Goal: Find specific page/section: Find specific page/section

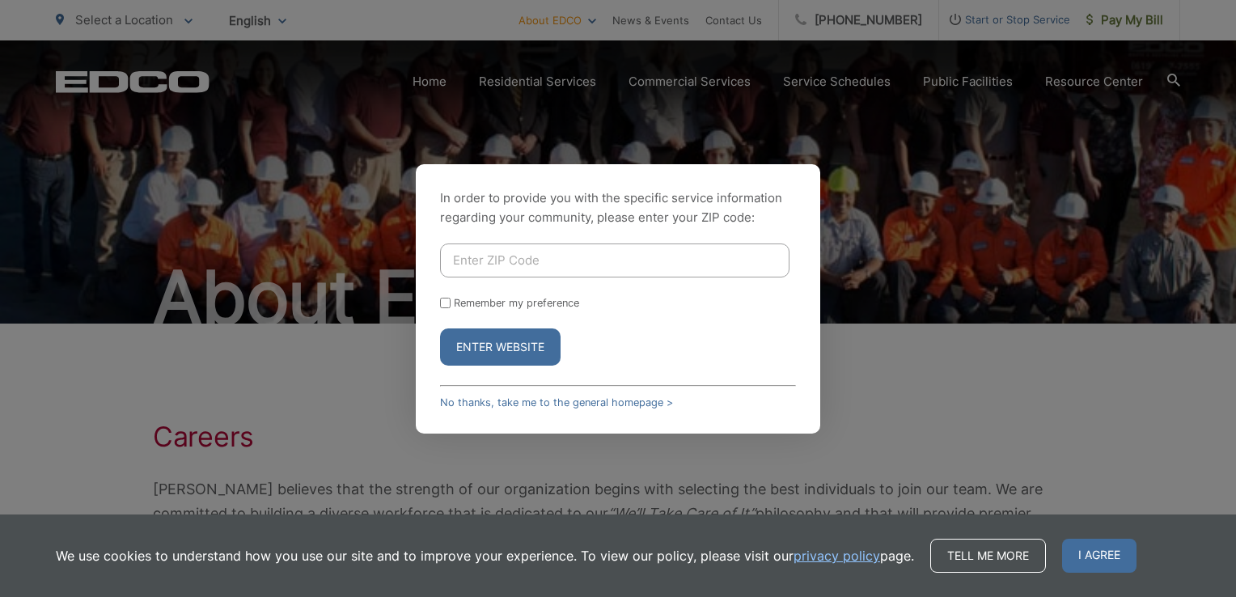
click at [510, 257] on input "Enter ZIP Code" at bounding box center [614, 260] width 349 height 34
type input "92084"
click at [497, 341] on button "Enter Website" at bounding box center [500, 346] width 121 height 37
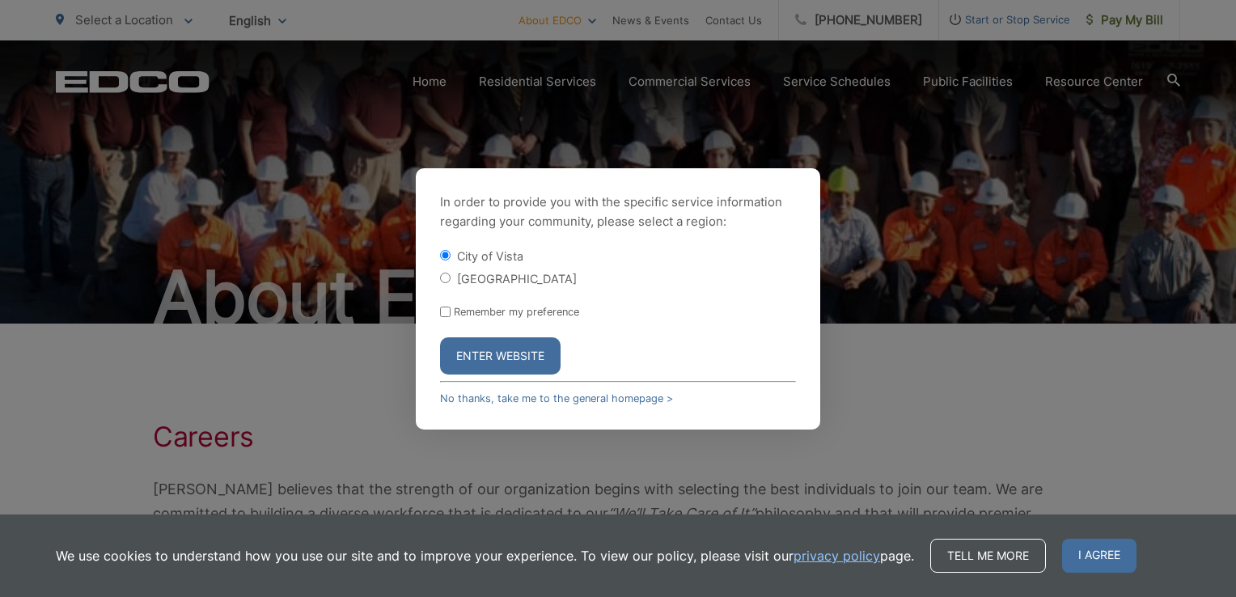
click at [517, 353] on button "Enter Website" at bounding box center [500, 355] width 121 height 37
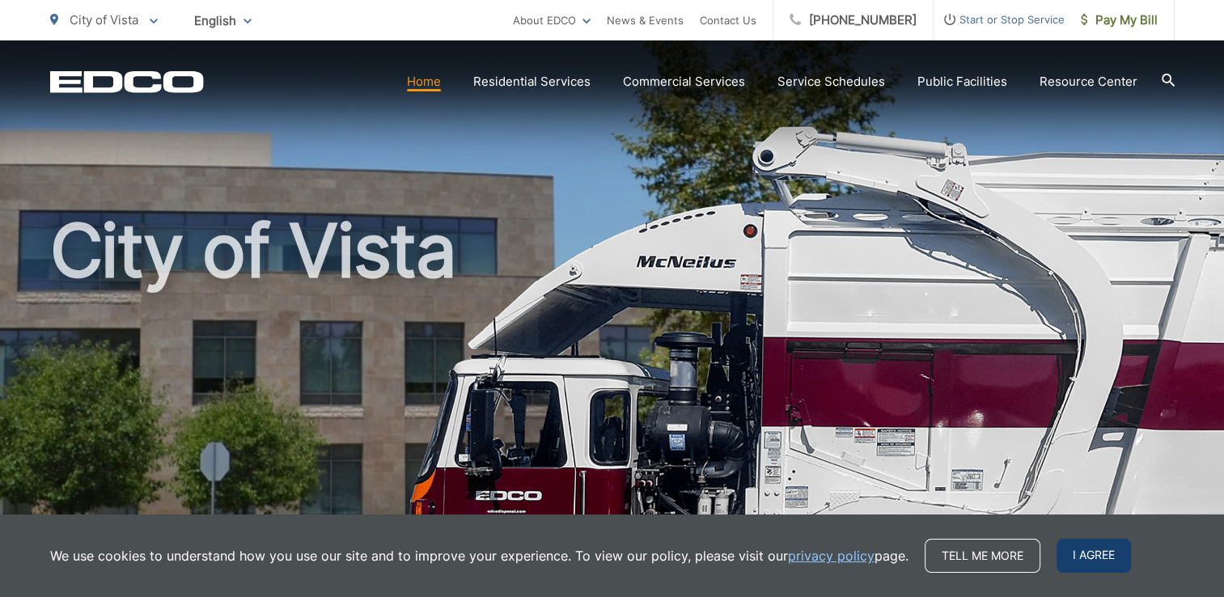
click at [1069, 557] on span "I agree" at bounding box center [1093, 556] width 74 height 34
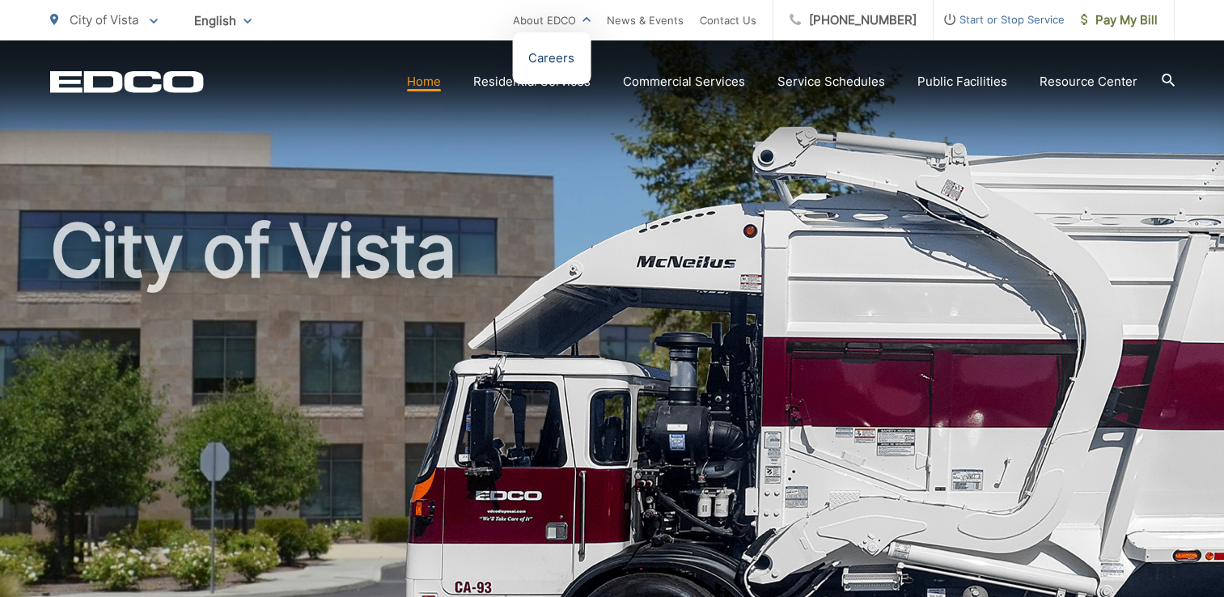
click at [574, 61] on link "Careers" at bounding box center [551, 58] width 46 height 19
